Goal: Task Accomplishment & Management: Use online tool/utility

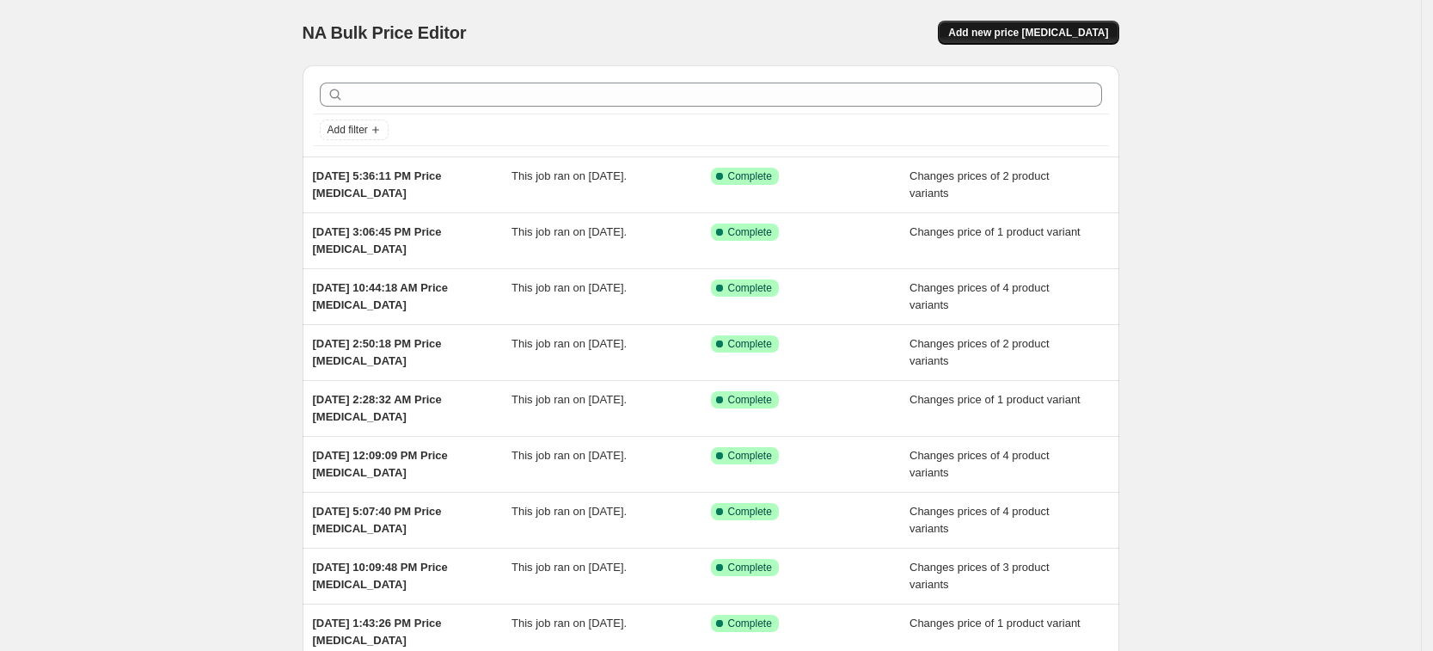
click at [1016, 33] on span "Add new price [MEDICAL_DATA]" at bounding box center [1028, 33] width 160 height 14
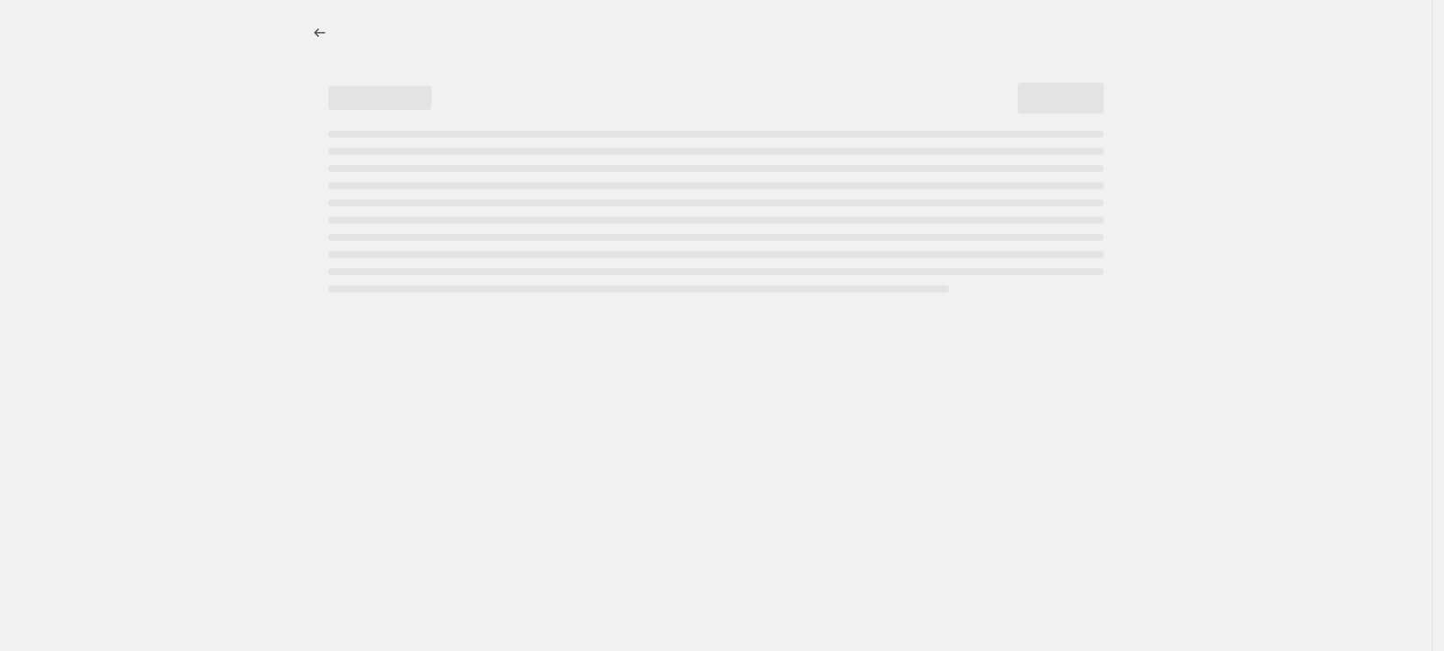
select select "percentage"
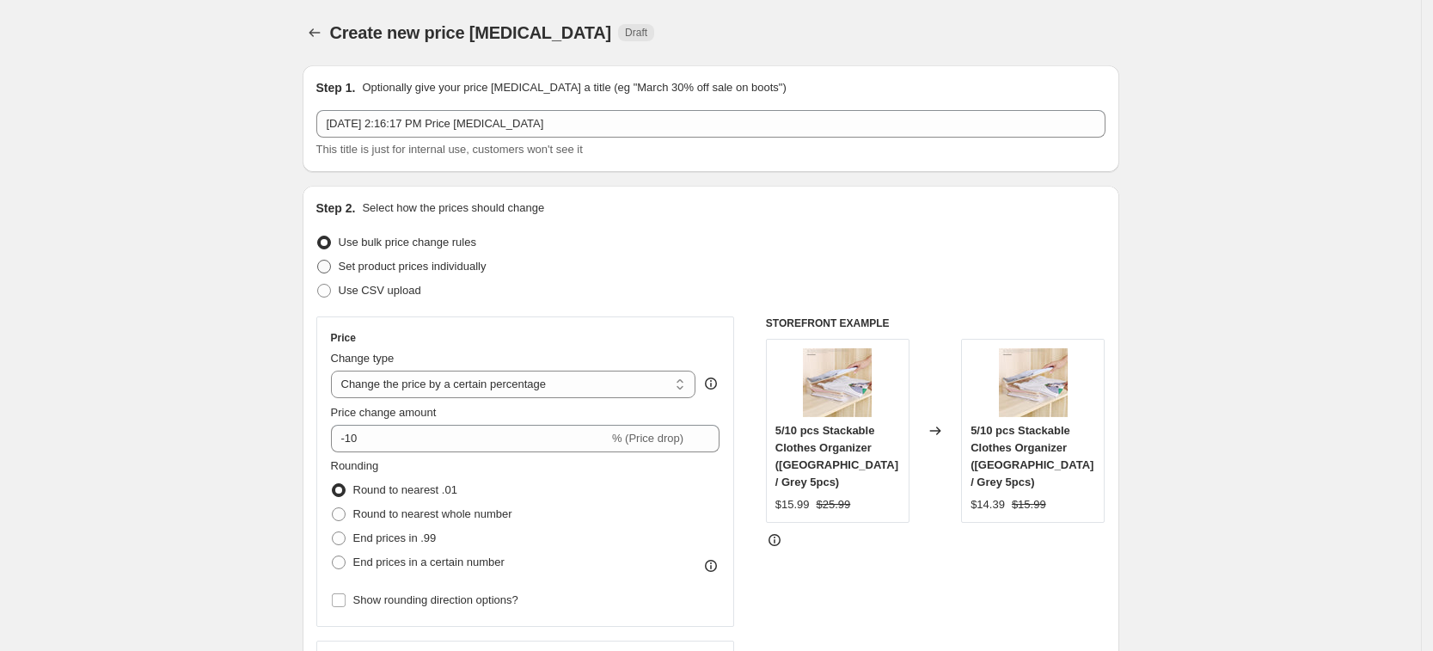
click at [484, 264] on span "Set product prices individually" at bounding box center [413, 266] width 148 height 13
click at [318, 260] on input "Set product prices individually" at bounding box center [317, 260] width 1 height 1
radio input "true"
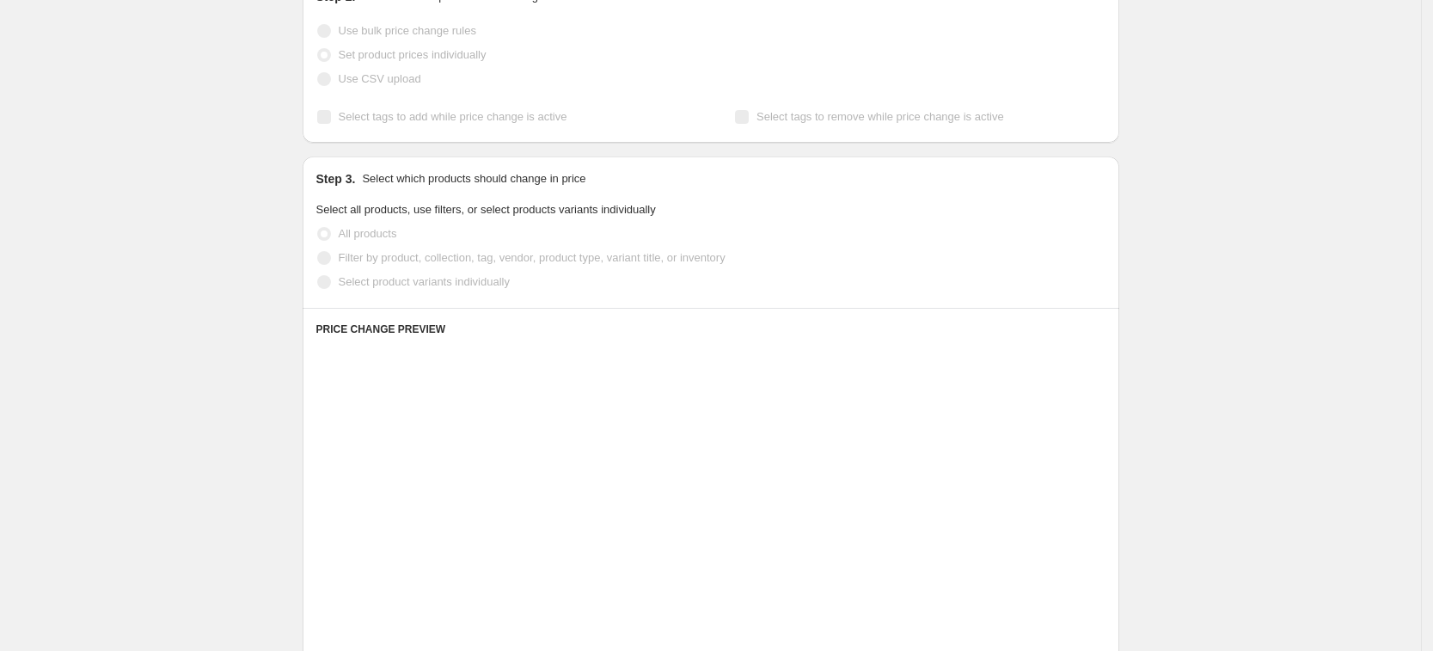
scroll to position [215, 0]
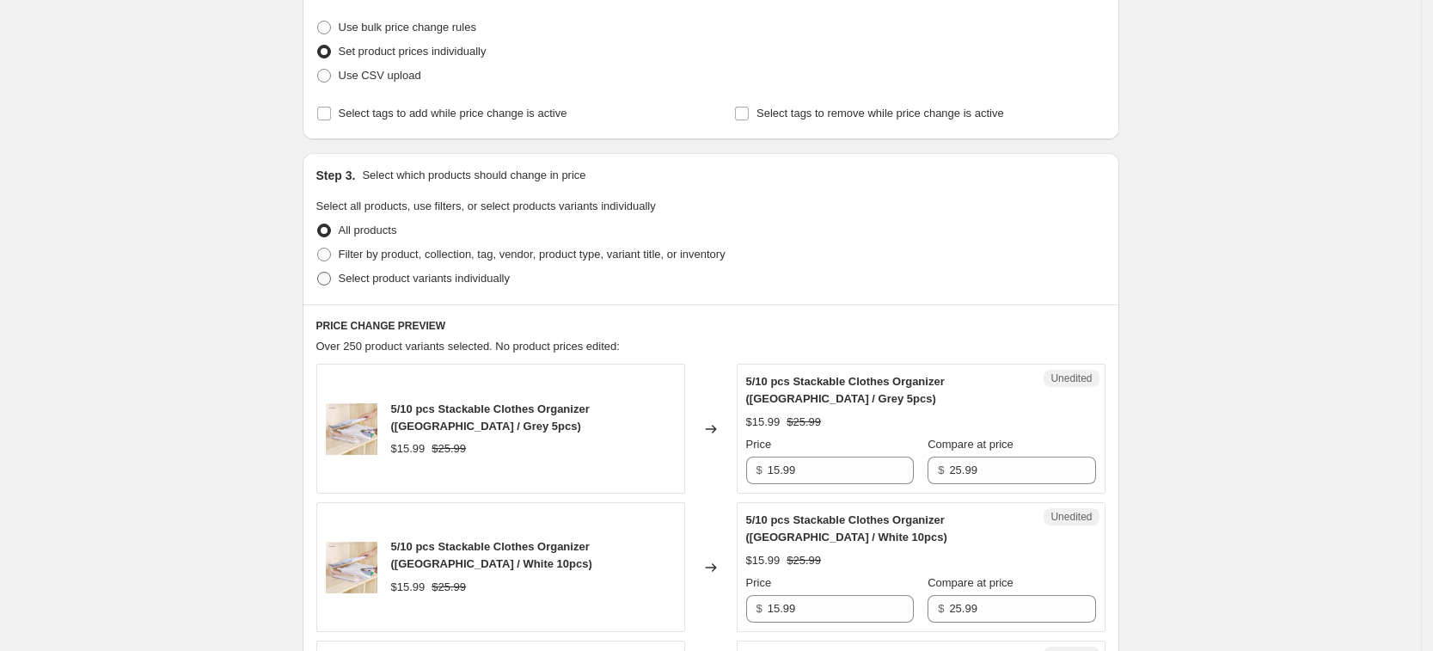
click at [471, 275] on span "Select product variants individually" at bounding box center [424, 278] width 171 height 13
click at [318, 272] on input "Select product variants individually" at bounding box center [317, 272] width 1 height 1
radio input "true"
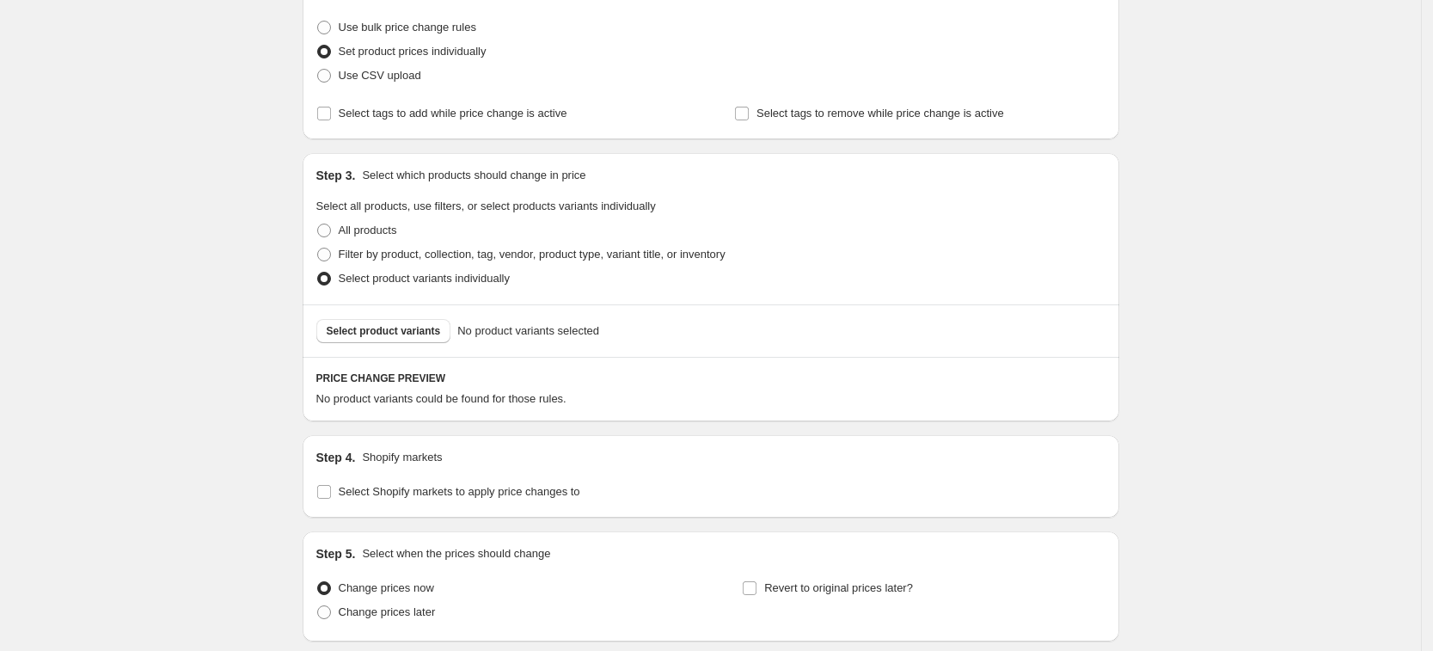
click at [425, 336] on span "Select product variants" at bounding box center [384, 331] width 114 height 14
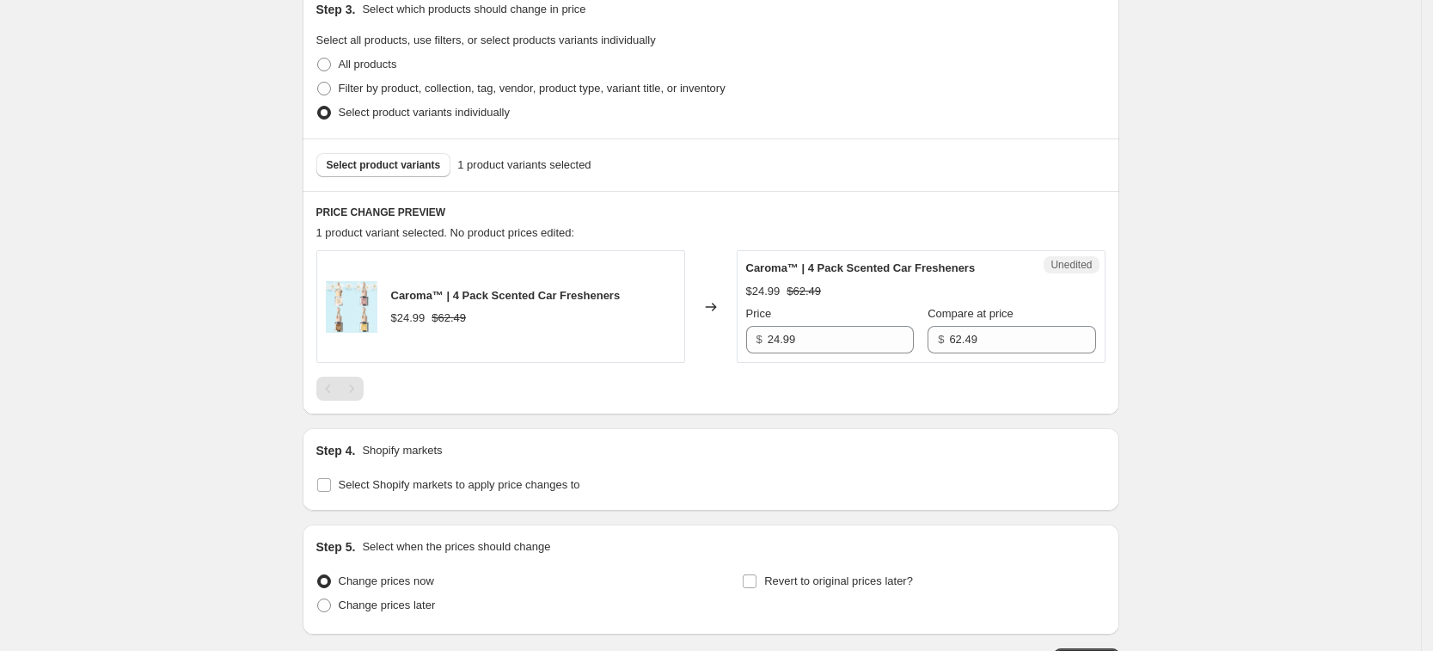
scroll to position [507, 0]
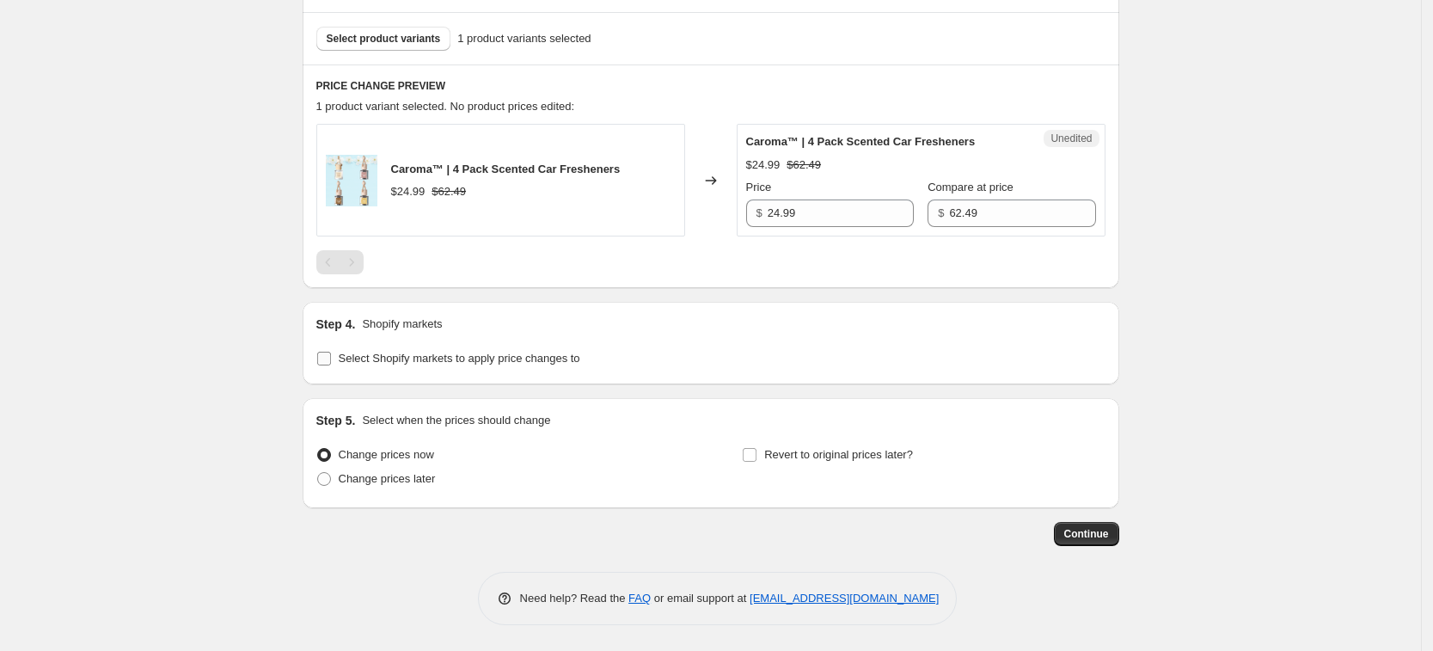
click at [495, 360] on span "Select Shopify markets to apply price changes to" at bounding box center [460, 358] width 242 height 13
click at [331, 360] on input "Select Shopify markets to apply price changes to" at bounding box center [324, 359] width 14 height 14
checkbox input "true"
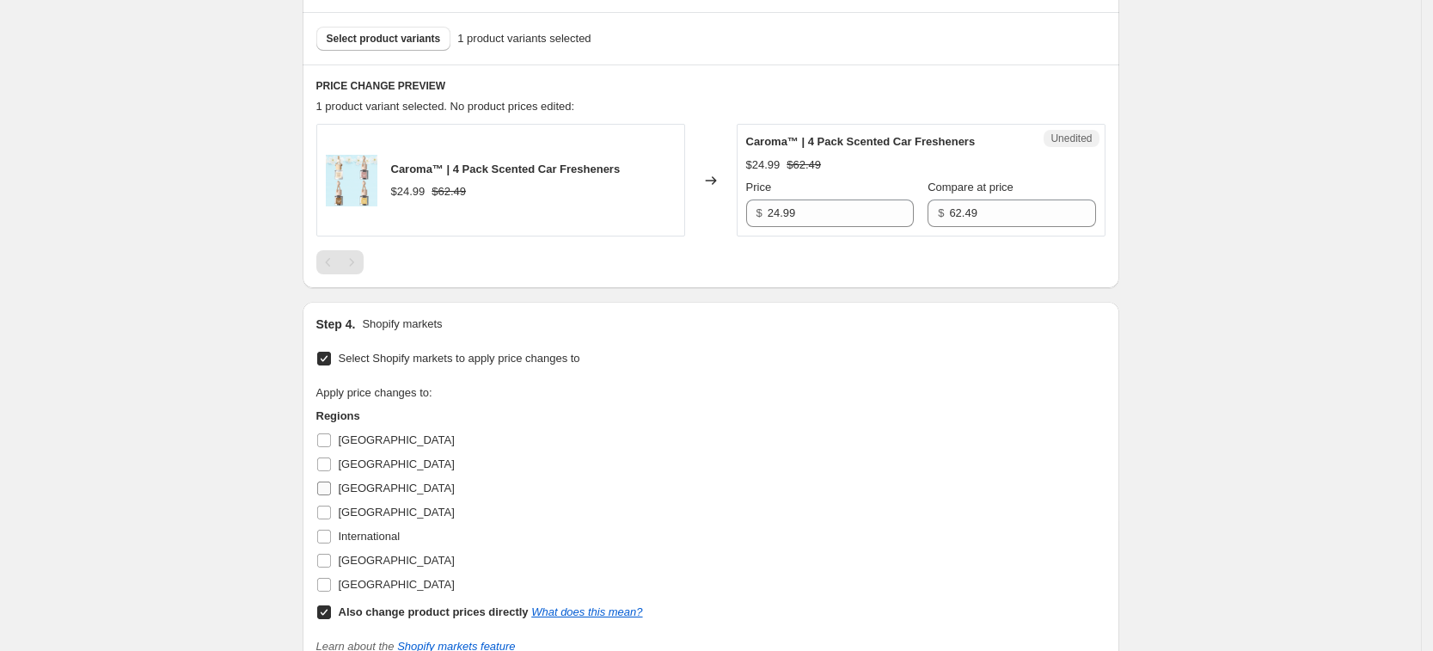
click at [346, 498] on label "France" at bounding box center [385, 488] width 138 height 24
click at [331, 495] on input "France" at bounding box center [324, 488] width 14 height 14
checkbox input "true"
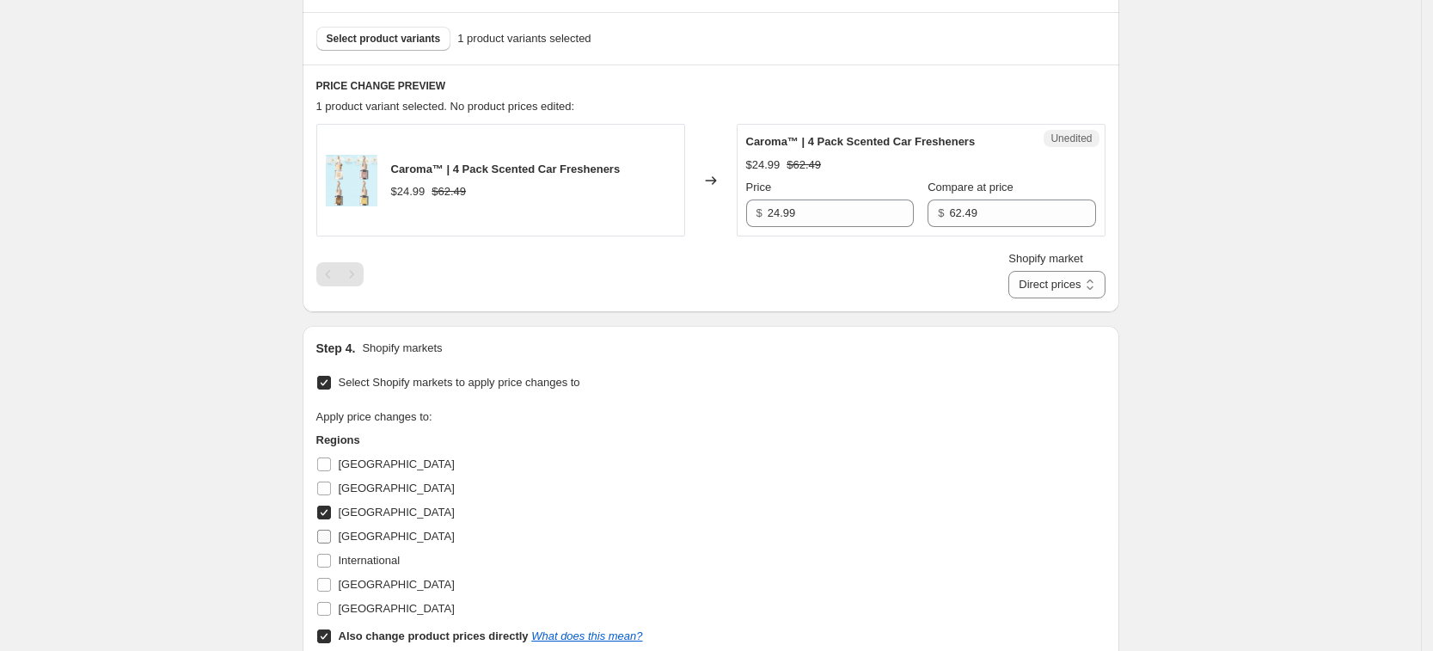
click at [360, 535] on span "Germany" at bounding box center [397, 535] width 116 height 13
click at [331, 535] on input "Germany" at bounding box center [324, 536] width 14 height 14
checkbox input "true"
click at [370, 582] on span "United Kingdom" at bounding box center [397, 584] width 116 height 13
click at [331, 582] on input "United Kingdom" at bounding box center [324, 585] width 14 height 14
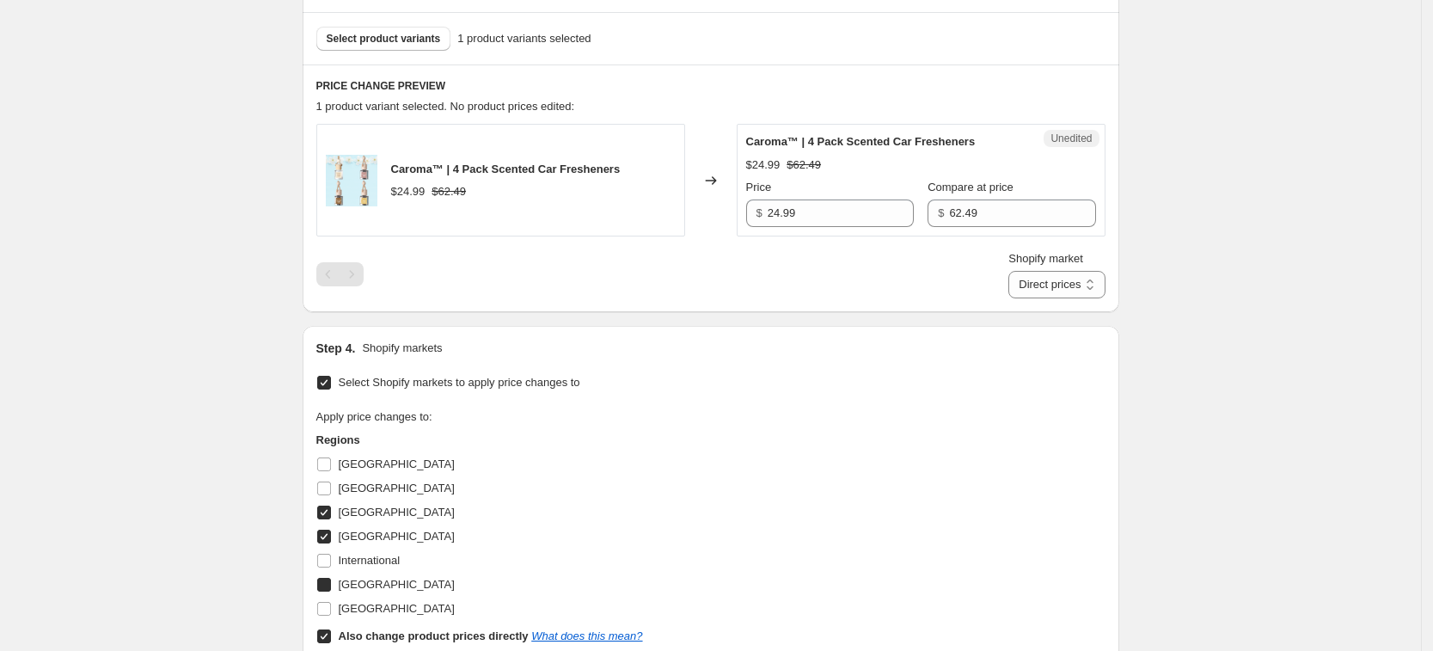
checkbox input "true"
click at [371, 602] on span "United States" at bounding box center [397, 608] width 116 height 13
click at [331, 602] on input "United States" at bounding box center [324, 609] width 14 height 14
checkbox input "true"
click at [382, 638] on b "Also change product prices directly" at bounding box center [434, 635] width 190 height 13
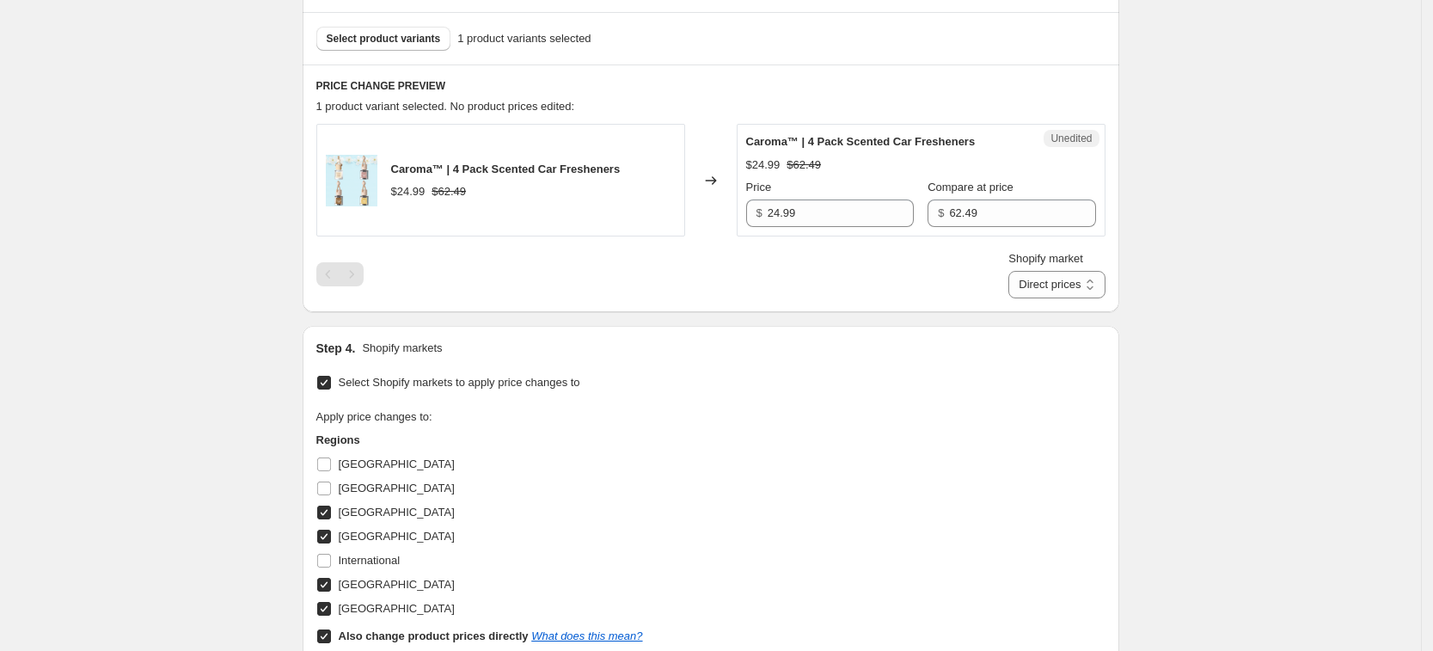
click at [331, 638] on input "Also change product prices directly What does this mean?" at bounding box center [324, 636] width 14 height 14
checkbox input "false"
select select "13152354545"
click at [829, 227] on div "Unedited Caroma™ | 4 Pack Scented Car Fresheners 21.69 EUR 54.24 EUR Price € 21…" at bounding box center [921, 180] width 369 height 113
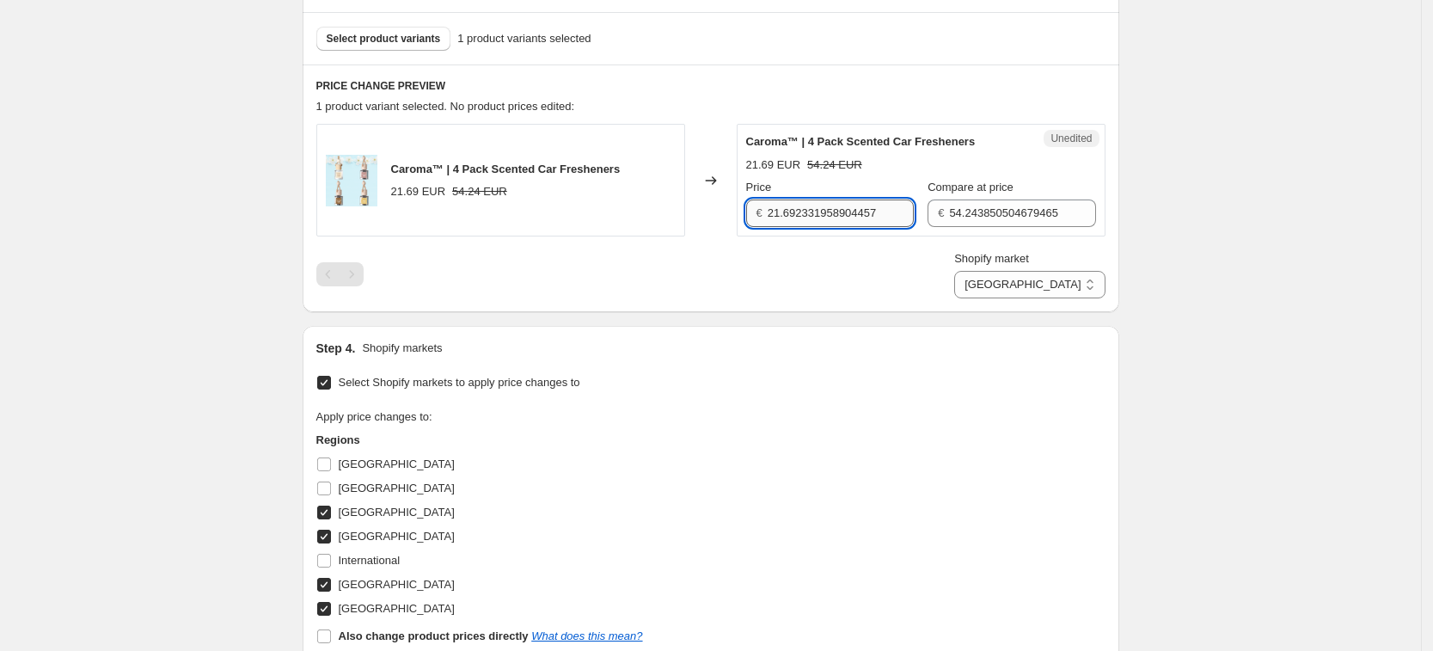
click at [829, 224] on input "21.692331958904457" at bounding box center [841, 213] width 146 height 28
type input "24.99"
click at [1033, 217] on input "54.243850504679465" at bounding box center [1022, 213] width 146 height 28
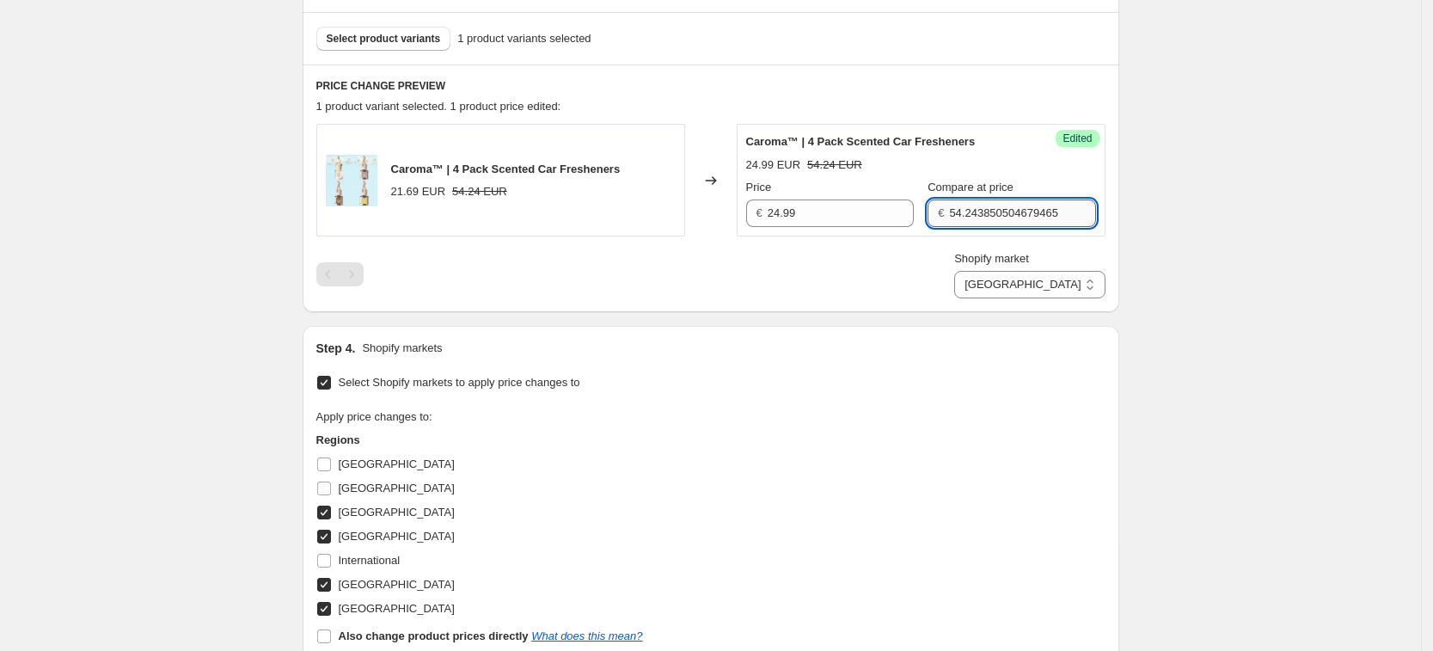
click at [1033, 217] on input "54.243850504679465" at bounding box center [1022, 213] width 146 height 28
type input "62.49"
click at [1043, 285] on select "France Germany United Kingdom United States" at bounding box center [1029, 285] width 150 height 28
select select "13152321777"
click at [1031, 298] on select "France Germany United Kingdom United States" at bounding box center [1029, 285] width 150 height 28
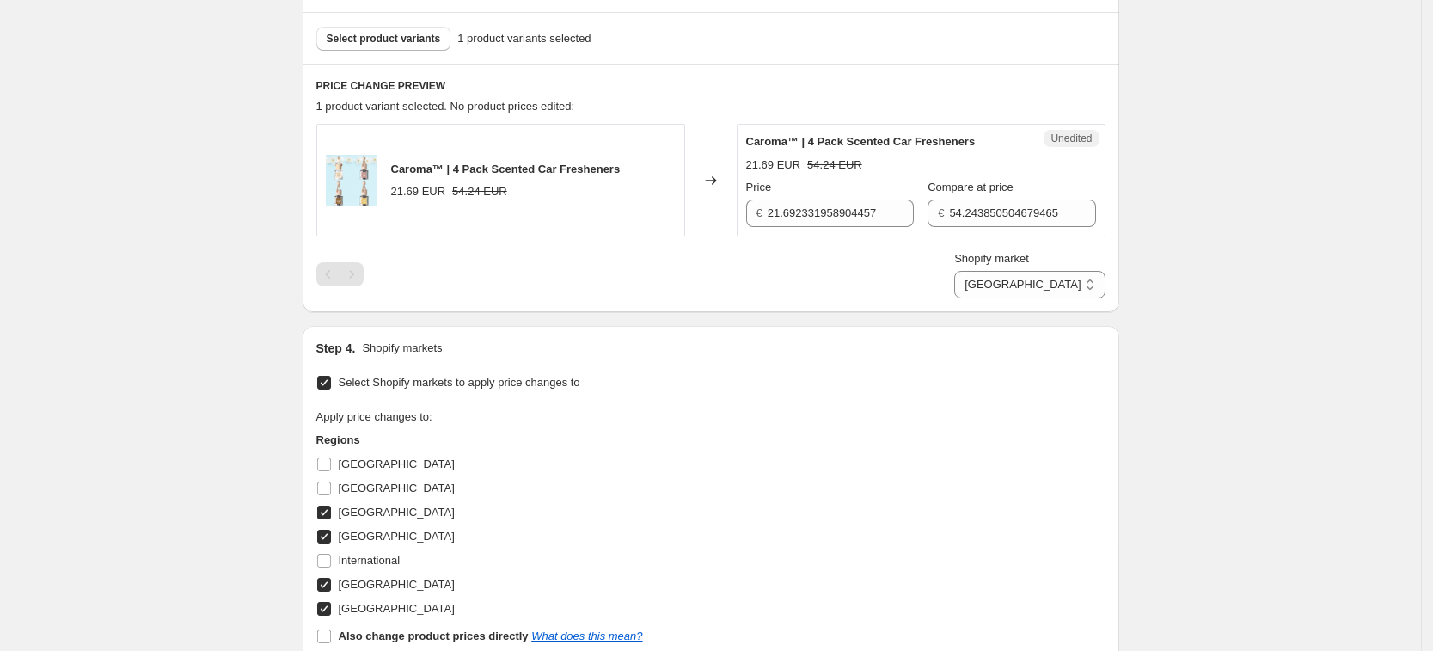
click at [878, 197] on div "Price € 21.692331958904457" at bounding box center [830, 203] width 168 height 48
click at [862, 211] on input "21.692331958904457" at bounding box center [841, 213] width 146 height 28
type input "24.99"
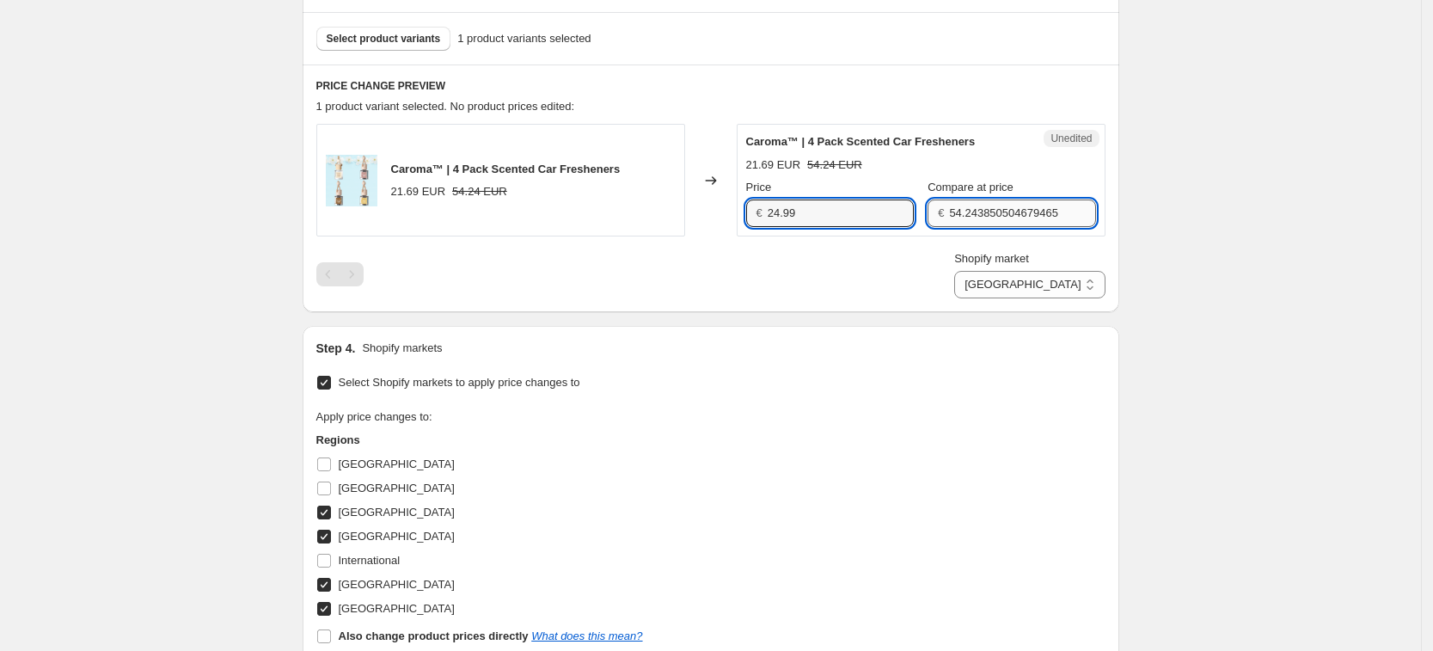
click at [967, 213] on input "54.243850504679465" at bounding box center [1022, 213] width 146 height 28
type input "62.49"
drag, startPoint x: 921, startPoint y: 266, endPoint x: 955, endPoint y: 261, distance: 34.6
click at [921, 266] on div "Shopify market France Germany United Kingdom United States Germany" at bounding box center [710, 274] width 789 height 48
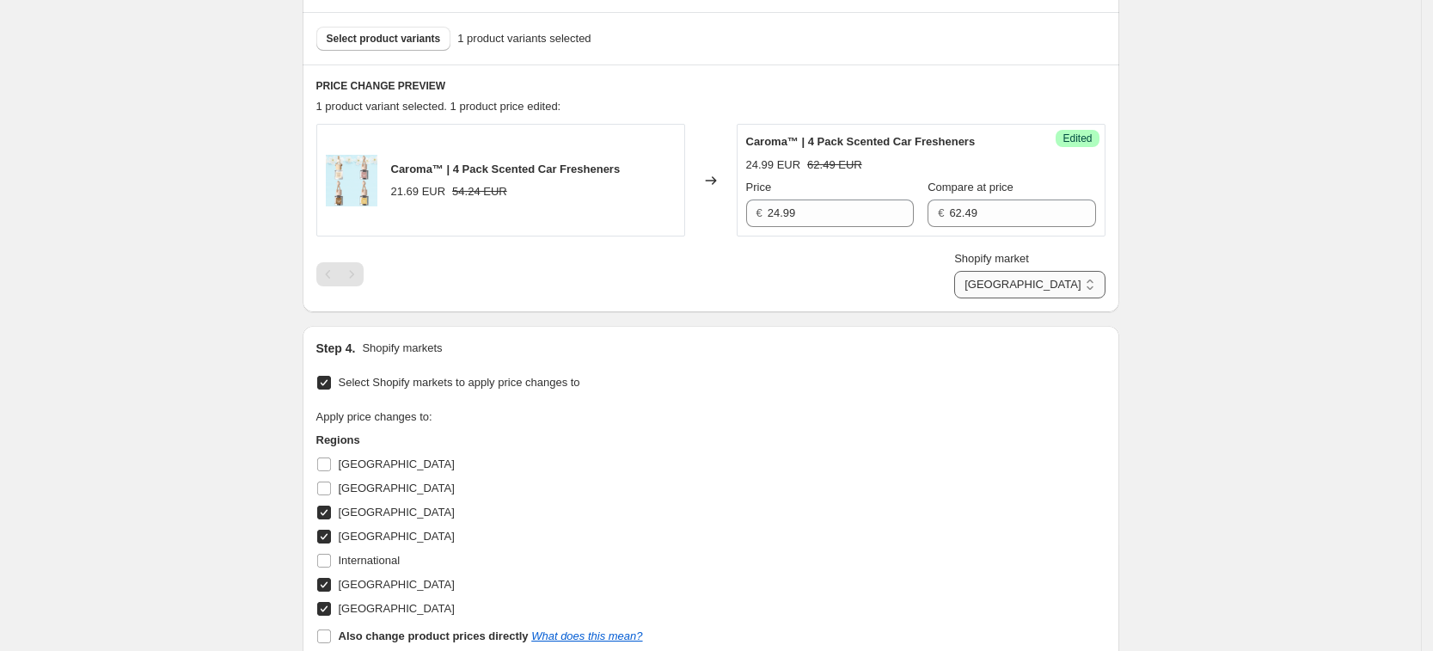
click at [1079, 284] on select "France Germany United Kingdom United States" at bounding box center [1029, 285] width 150 height 28
select select "7501644017"
click at [995, 298] on select "France Germany United Kingdom United States" at bounding box center [1029, 285] width 150 height 28
click at [842, 217] on input "18.94708160516178" at bounding box center [841, 213] width 146 height 28
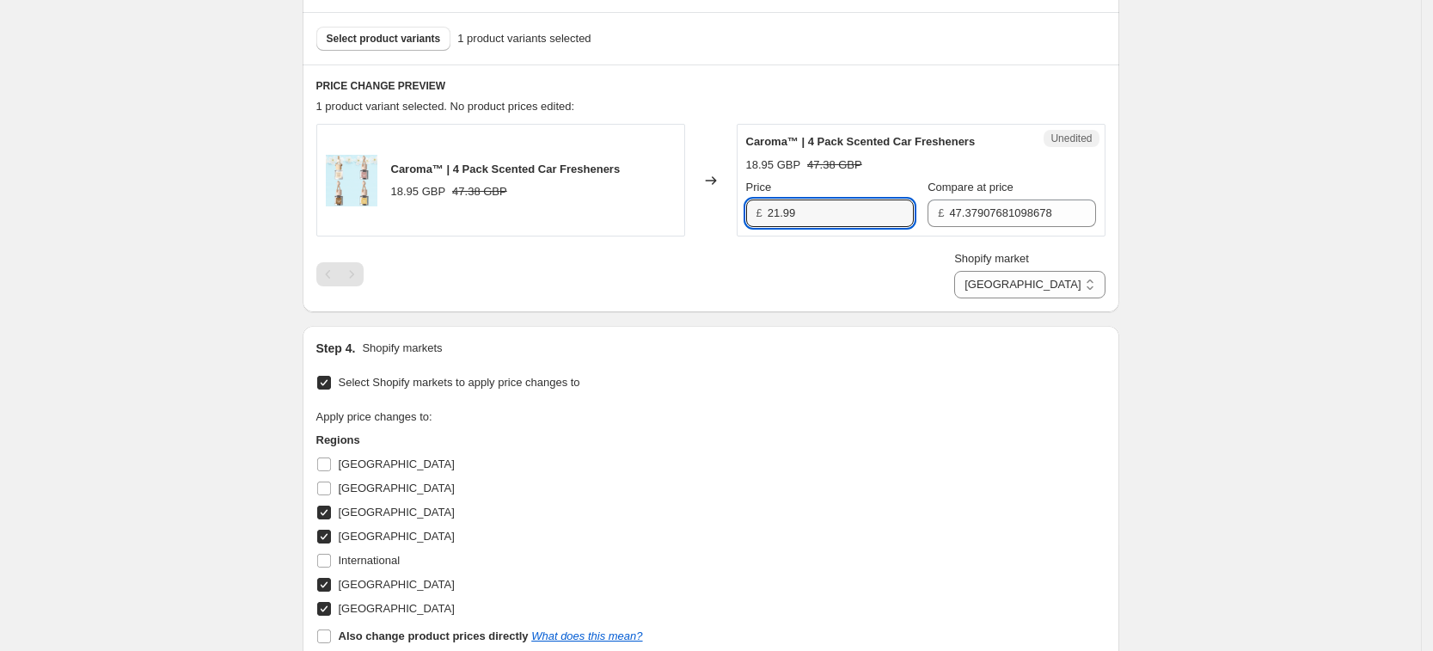
type input "21.99"
click at [806, 259] on div "Shopify market France Germany United Kingdom United States United Kingdom" at bounding box center [710, 274] width 789 height 48
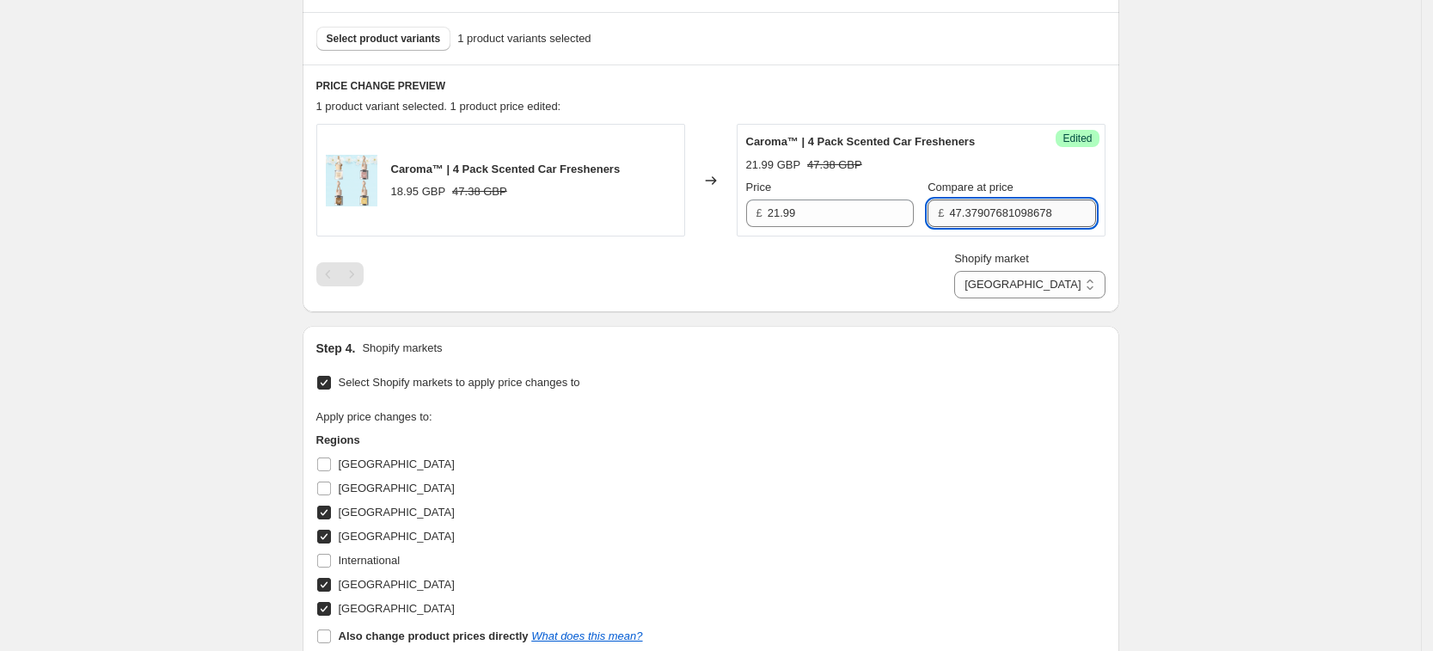
click at [969, 203] on input "47.37907681098678" at bounding box center [1022, 213] width 146 height 28
type input "53.49"
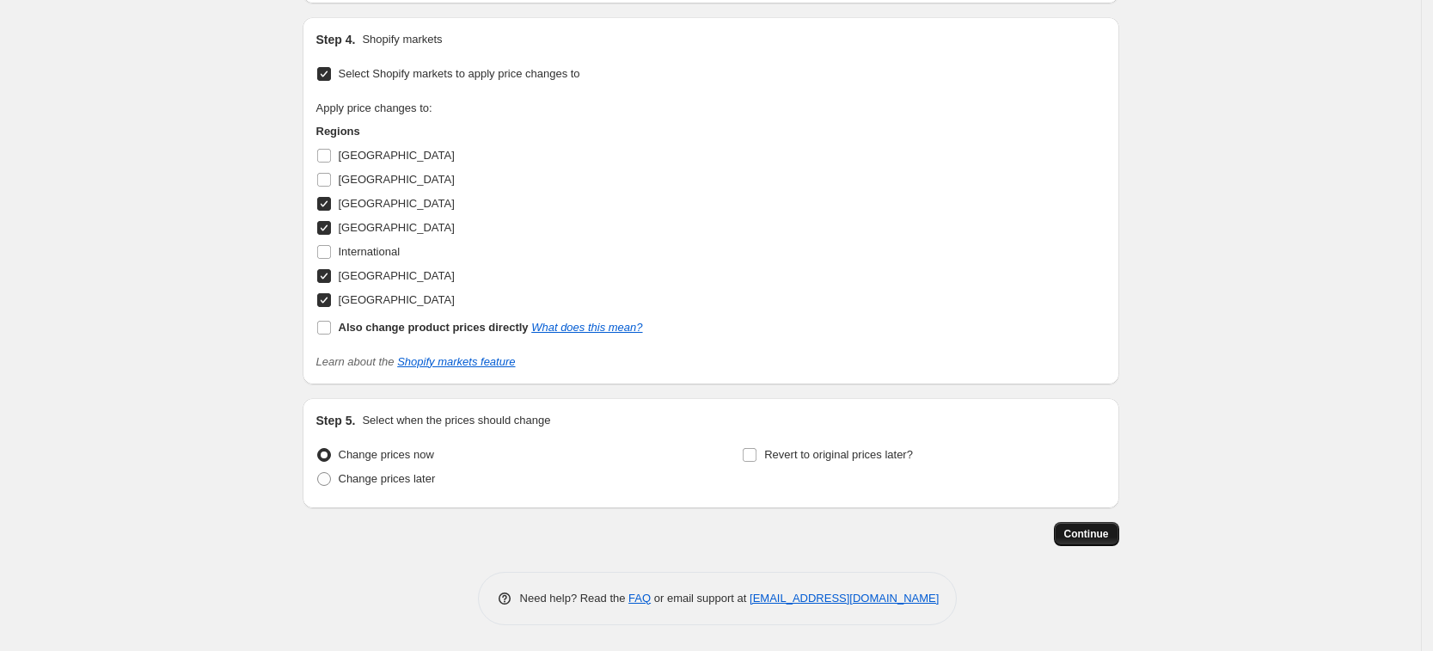
click at [1098, 541] on button "Continue" at bounding box center [1086, 534] width 65 height 24
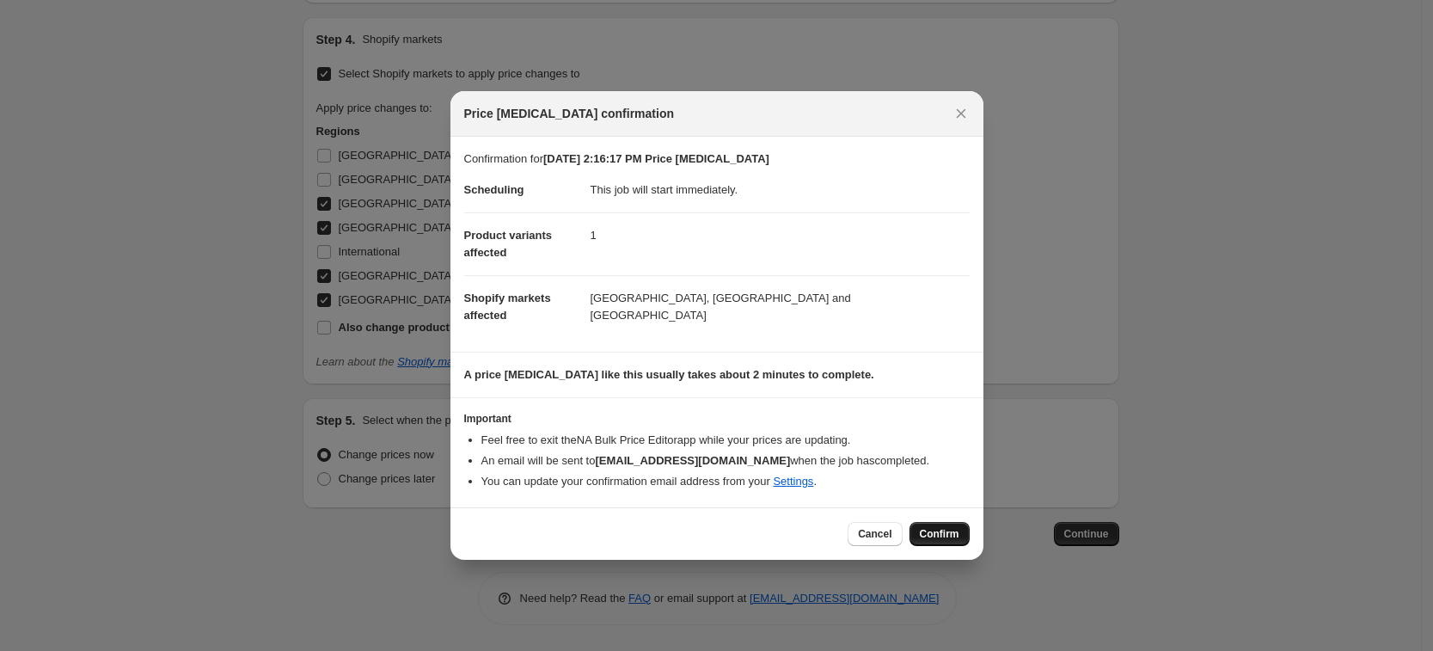
click at [916, 539] on button "Confirm" at bounding box center [939, 534] width 60 height 24
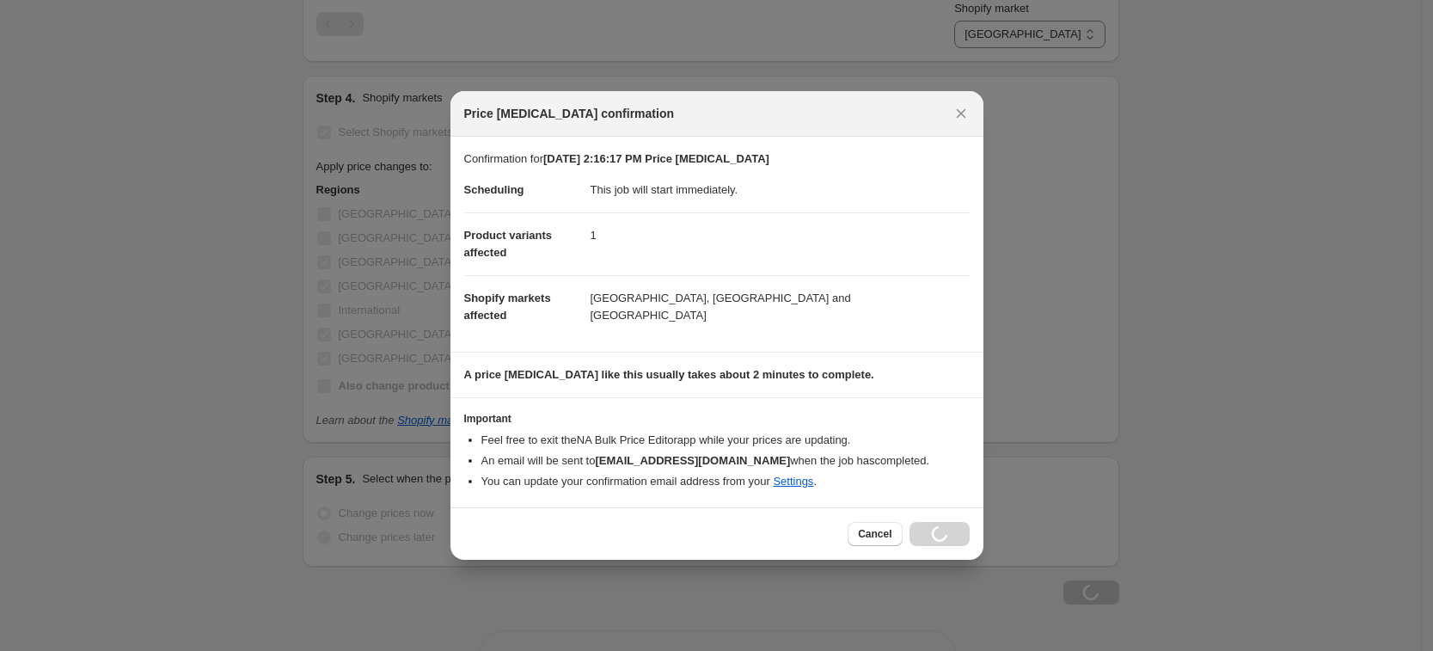
scroll to position [874, 0]
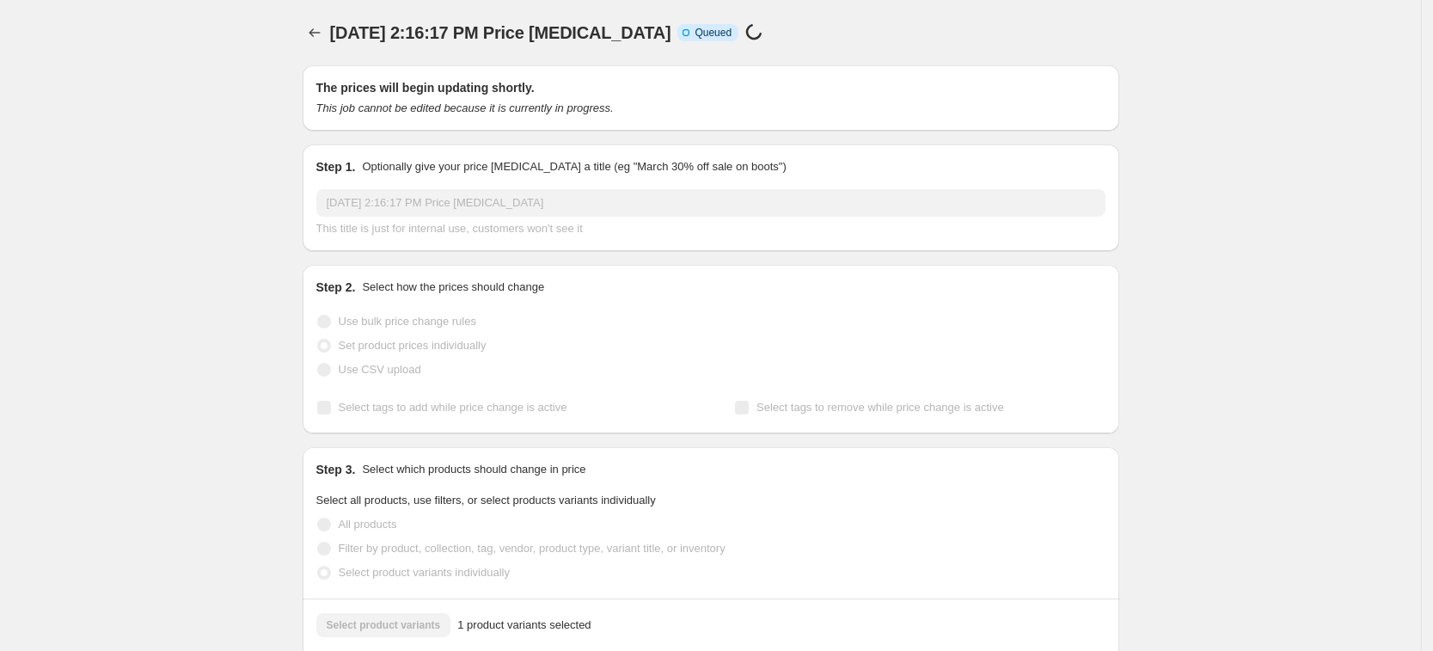
select select "7501644017"
